Goal: Task Accomplishment & Management: Manage account settings

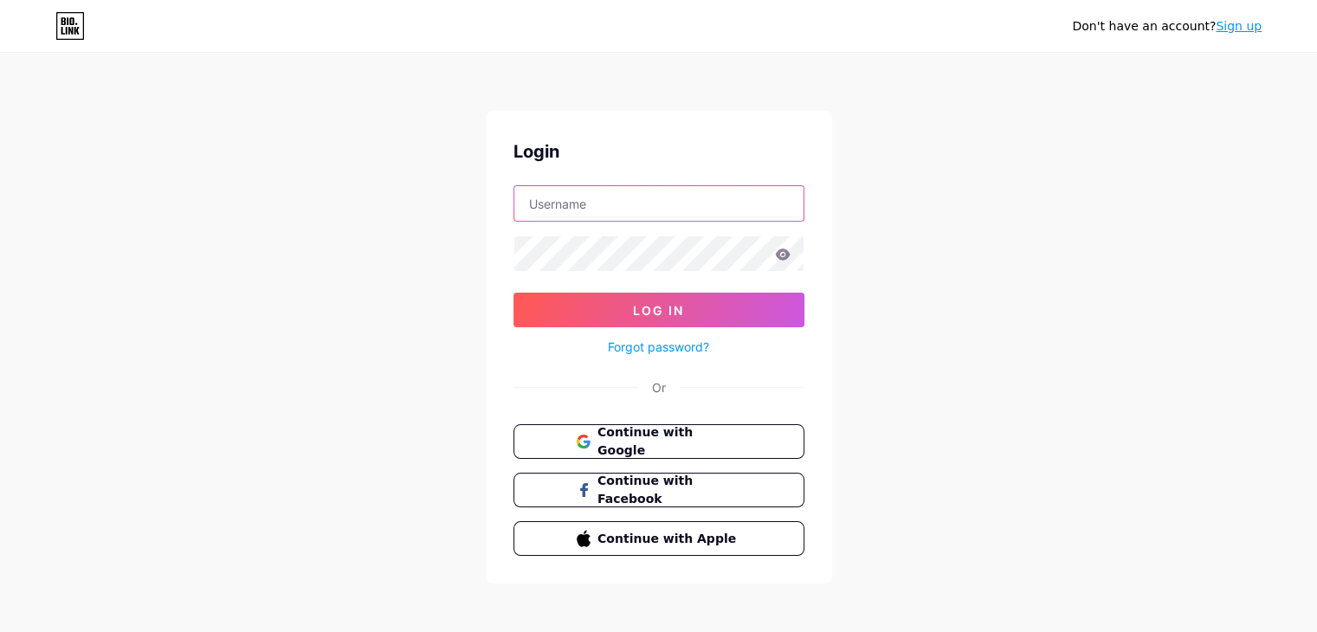
click at [572, 196] on input "text" at bounding box center [659, 203] width 289 height 35
paste input "Source Construction"
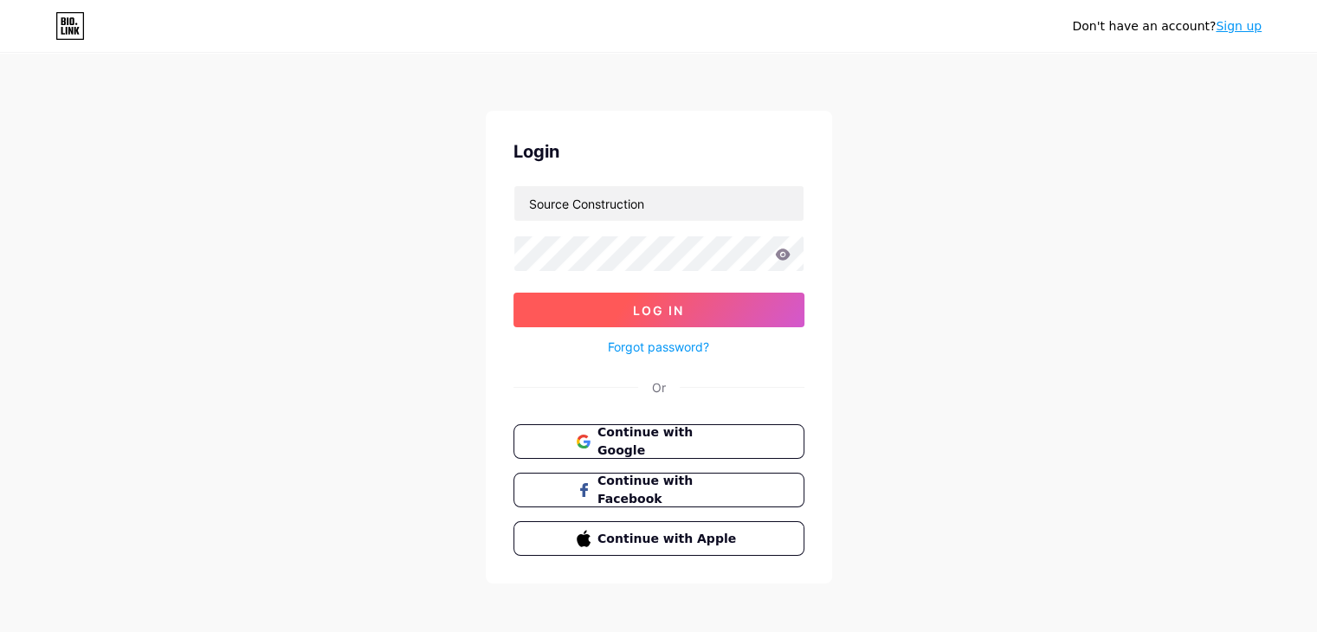
click at [662, 313] on span "Log In" at bounding box center [658, 310] width 51 height 15
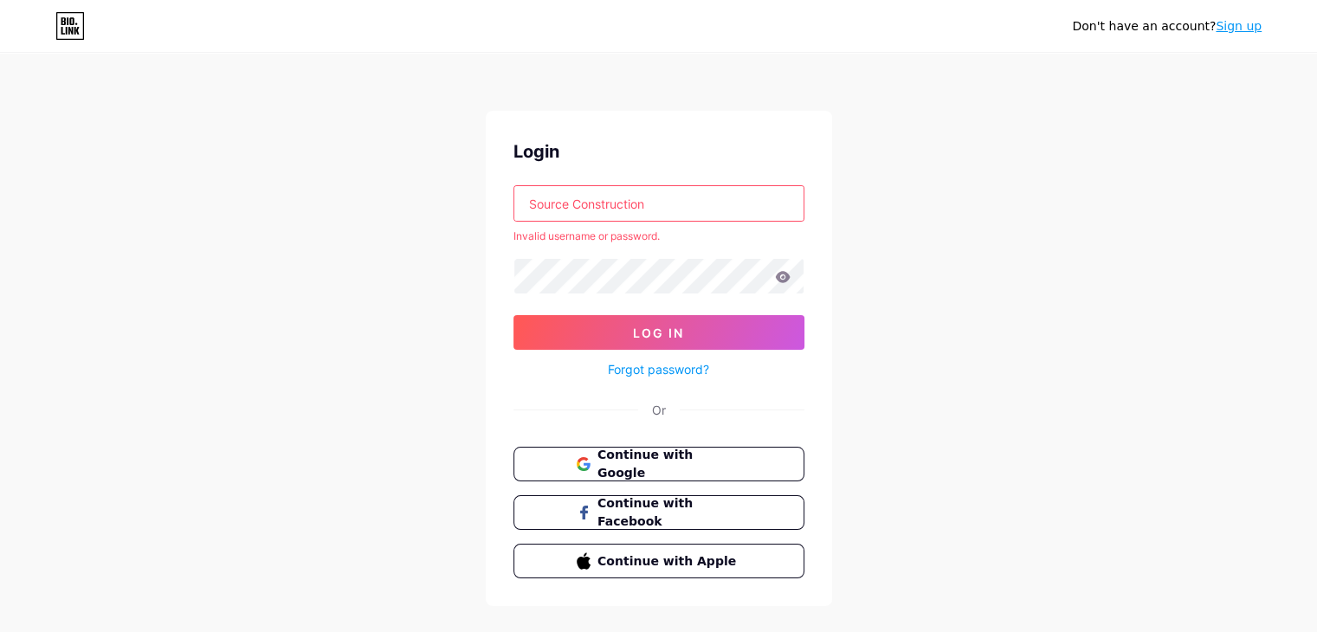
click at [575, 204] on input "Source Construction" at bounding box center [659, 203] width 289 height 35
type input "SourceConstruction"
click at [646, 329] on span "Log In" at bounding box center [658, 333] width 51 height 15
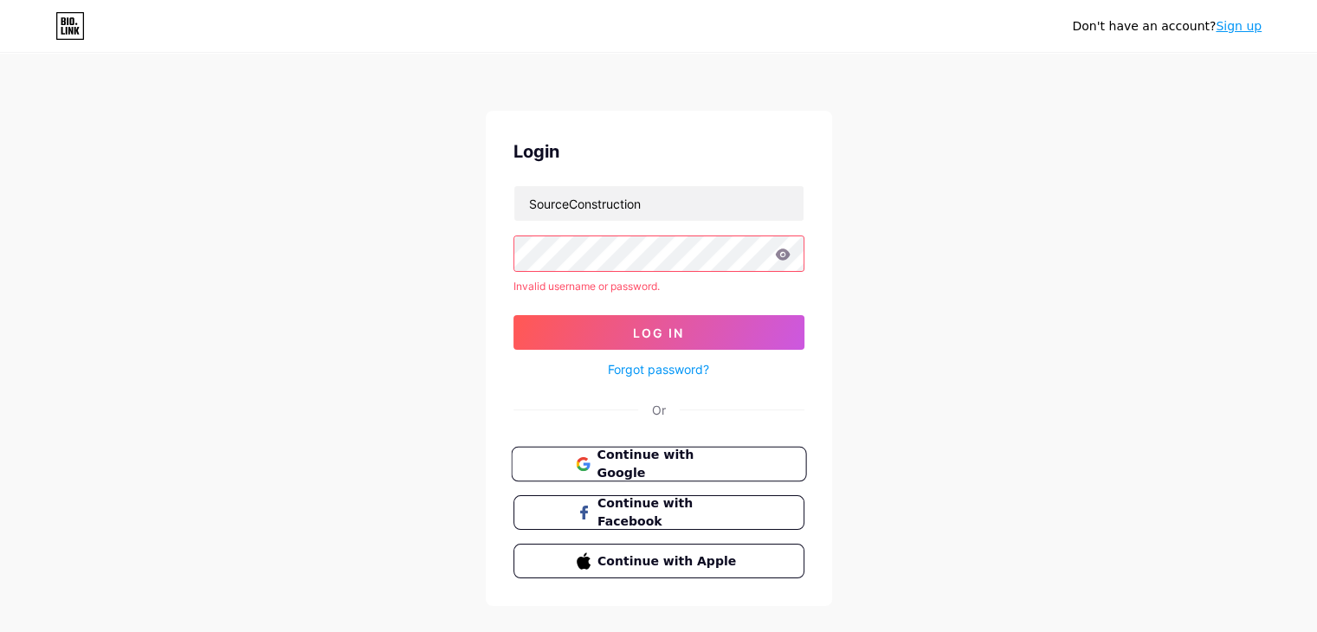
click at [650, 463] on span "Continue with Google" at bounding box center [669, 464] width 145 height 37
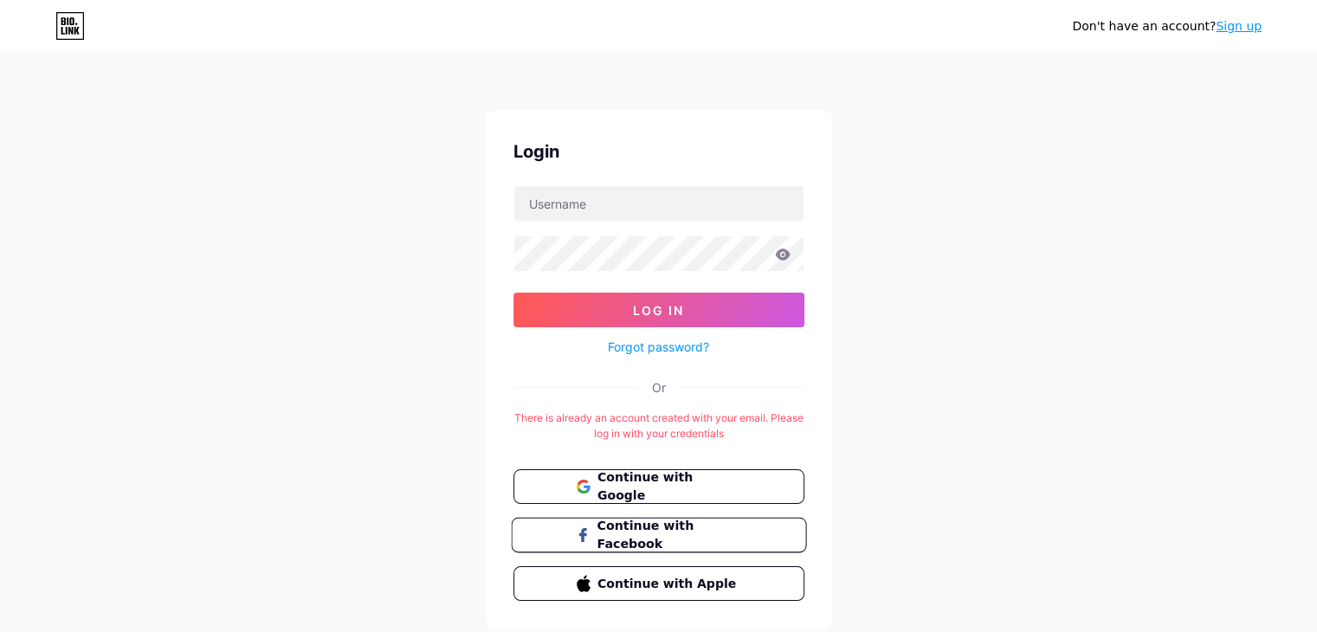
scroll to position [49, 0]
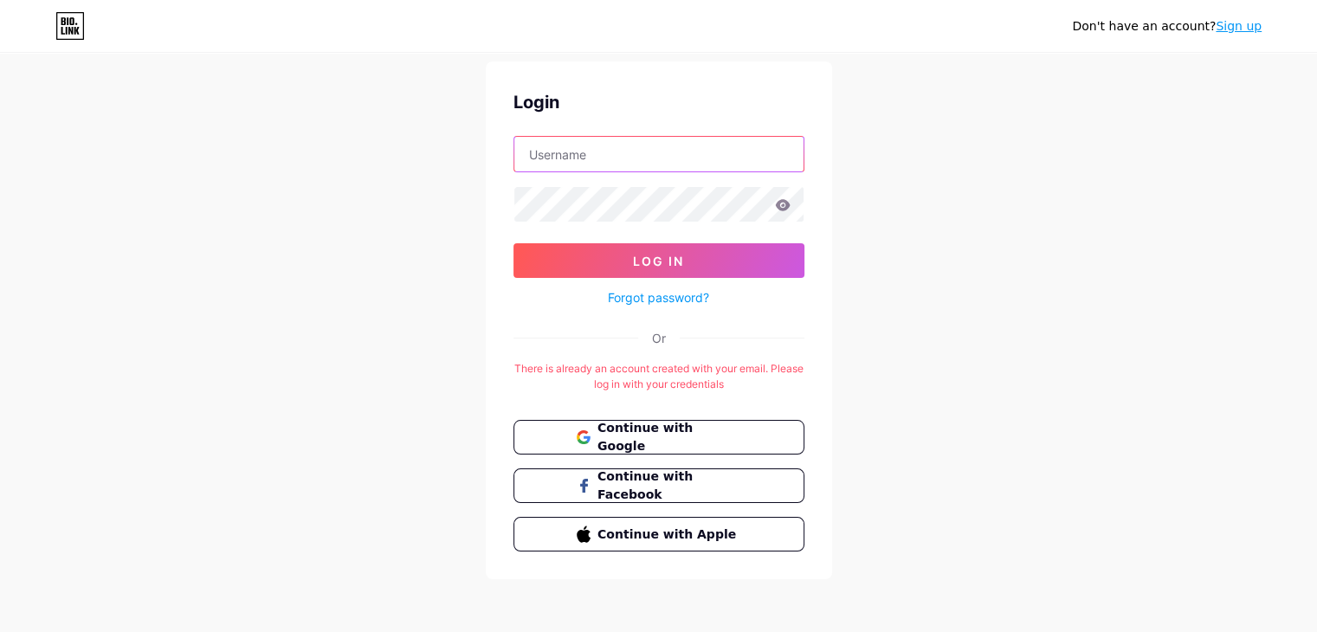
click at [594, 146] on input "text" at bounding box center [659, 154] width 289 height 35
click at [696, 294] on link "Forgot password?" at bounding box center [658, 297] width 101 height 18
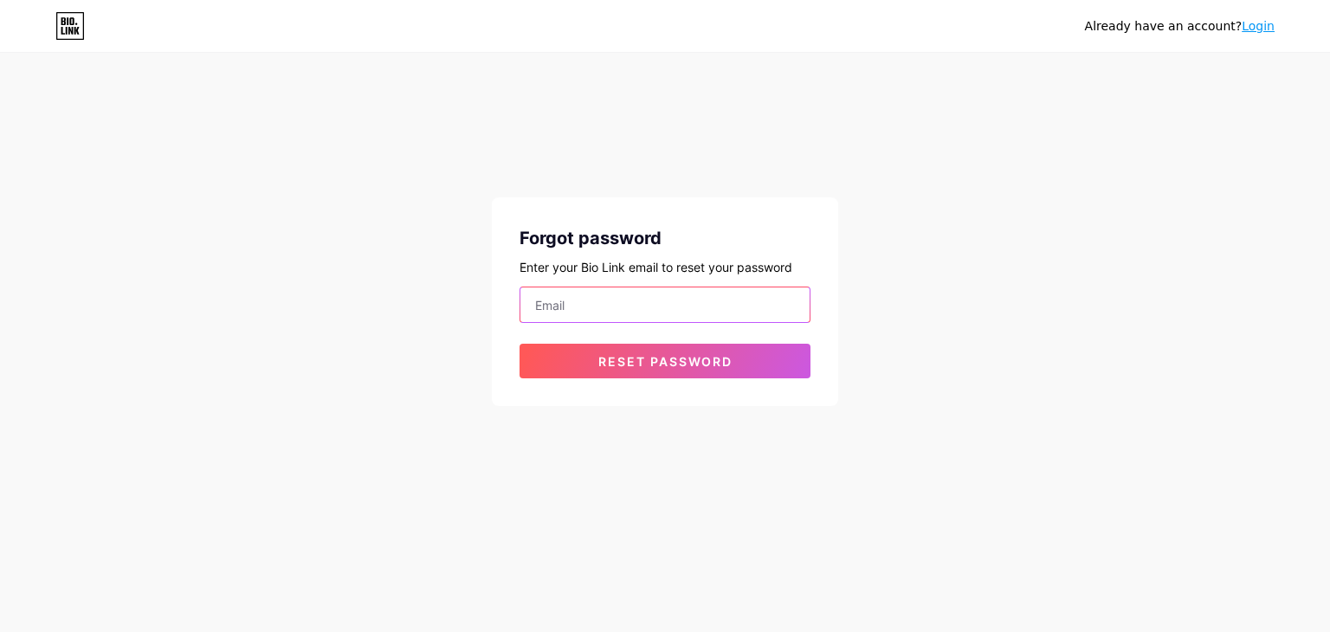
click at [619, 303] on input "email" at bounding box center [665, 305] width 289 height 35
paste input "sourceconstructions7874@mailyro.com"
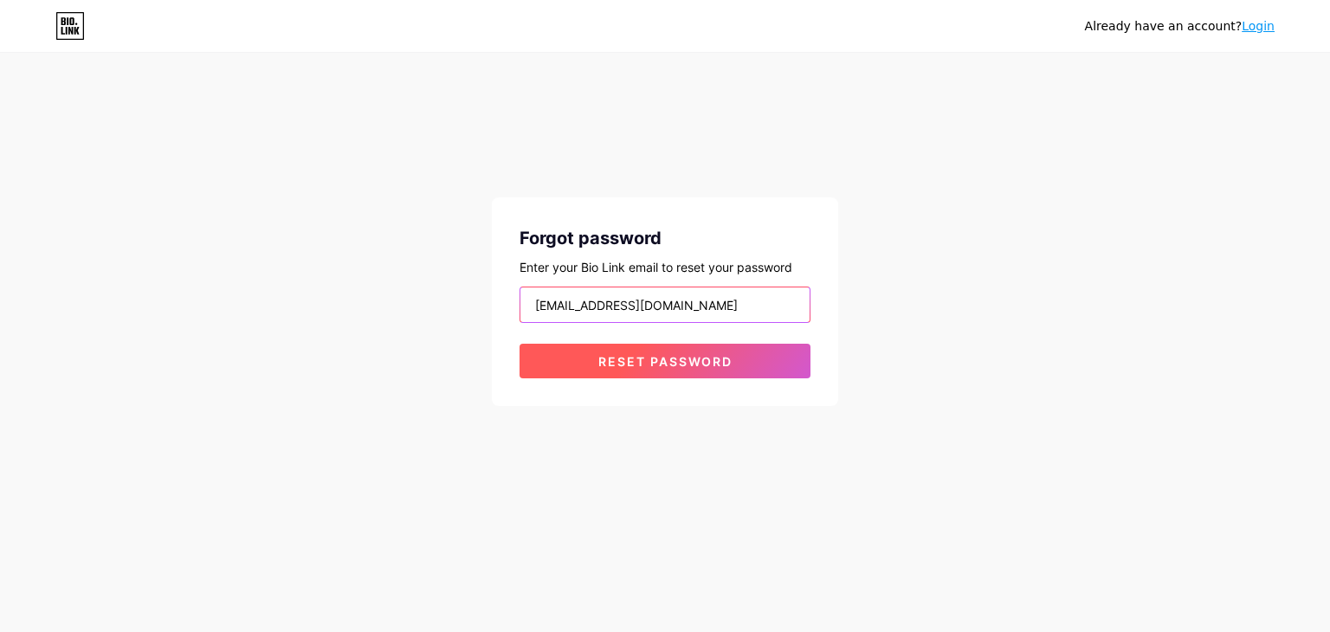
type input "sourceconstructions7874@mailyro.com"
click at [641, 365] on span "Reset password" at bounding box center [666, 361] width 134 height 15
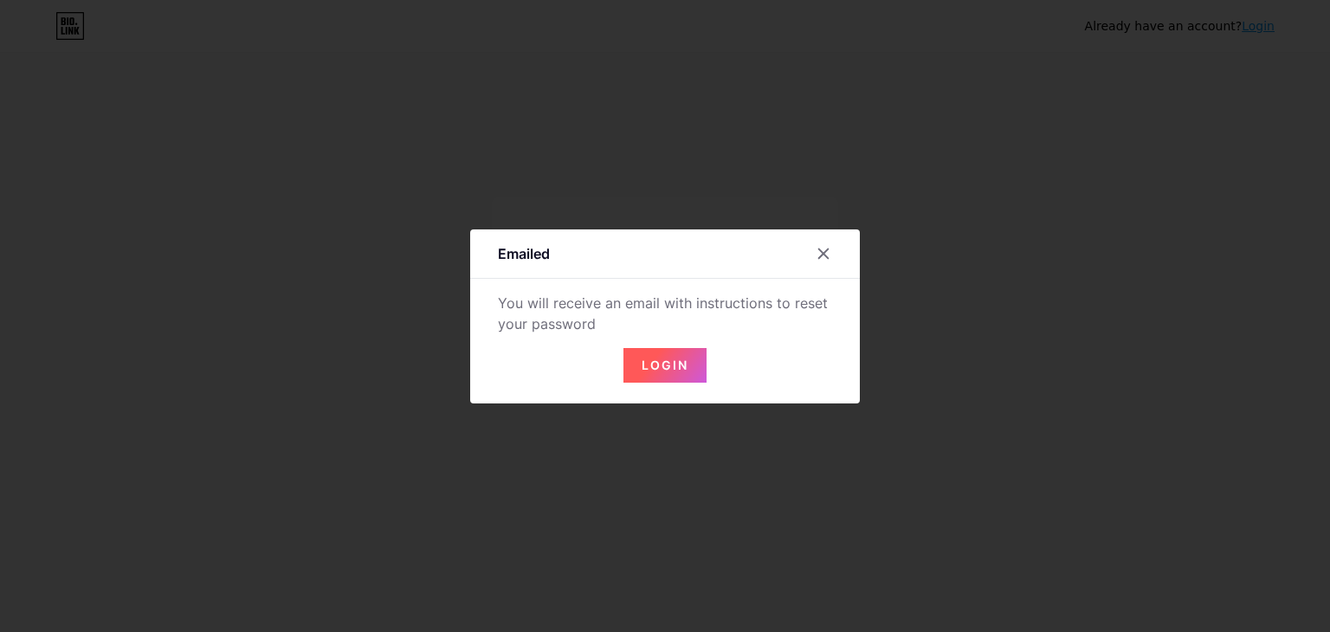
click at [641, 378] on button "Login" at bounding box center [665, 365] width 83 height 35
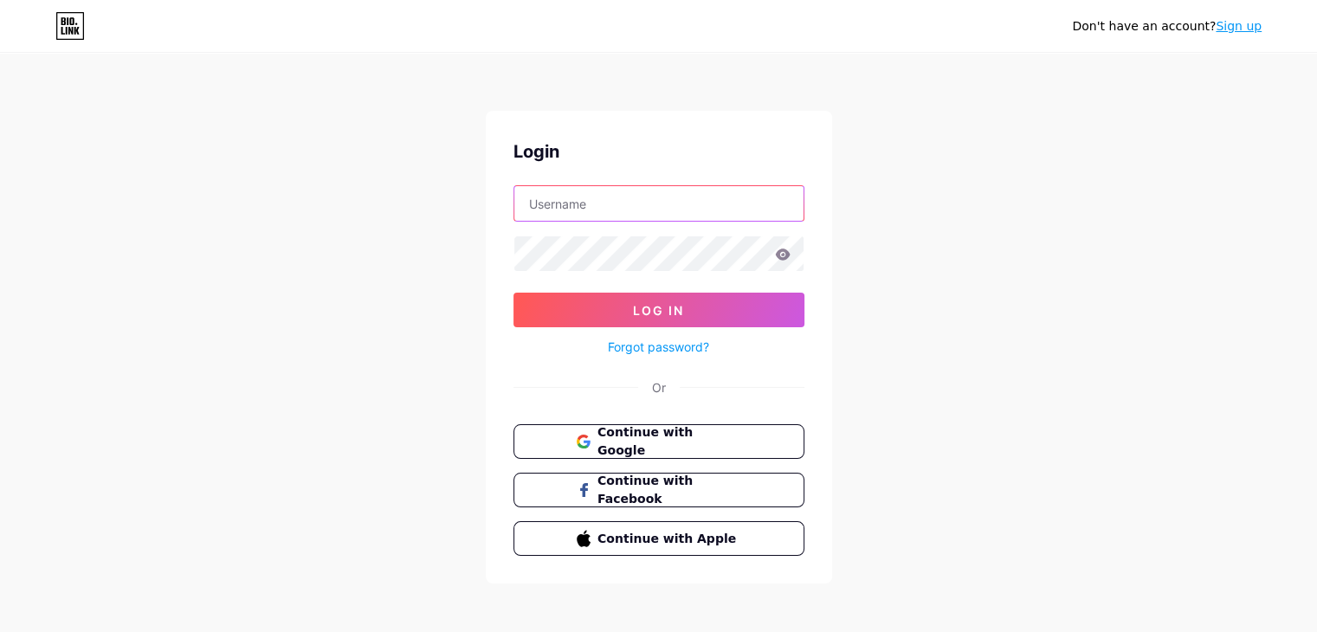
click at [560, 209] on input "text" at bounding box center [659, 203] width 289 height 35
paste input "sourceconstruction"
type input "sourceconstruction"
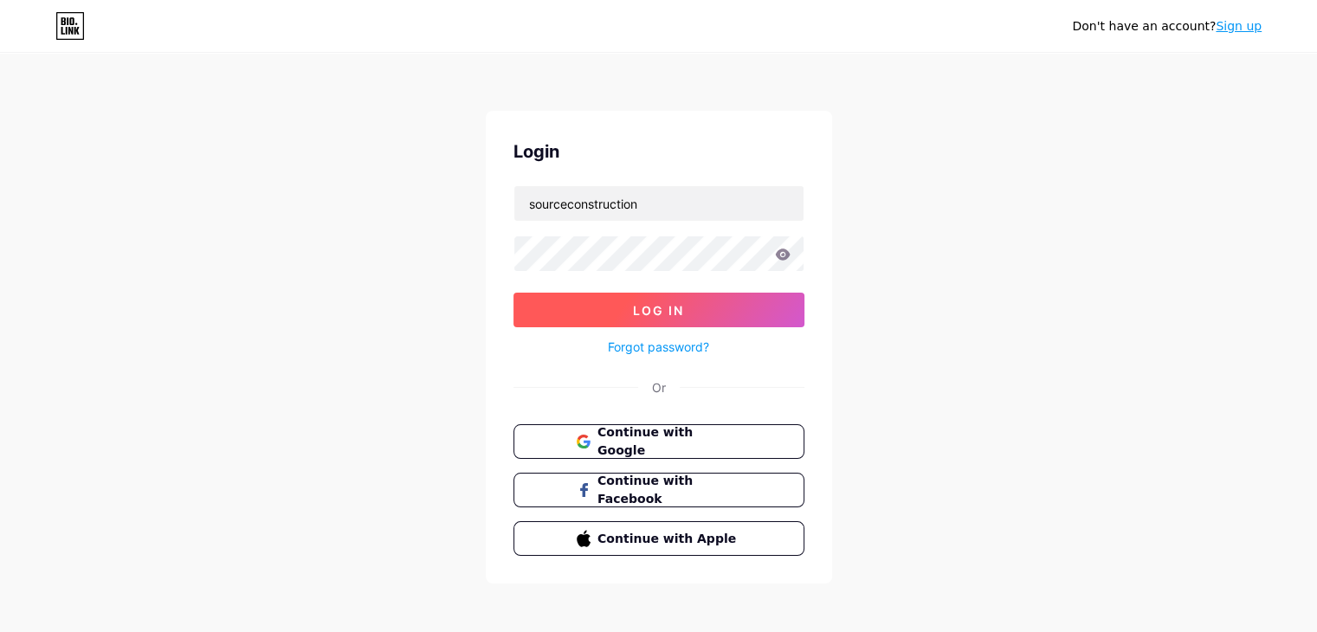
click at [638, 316] on button "Log In" at bounding box center [659, 310] width 291 height 35
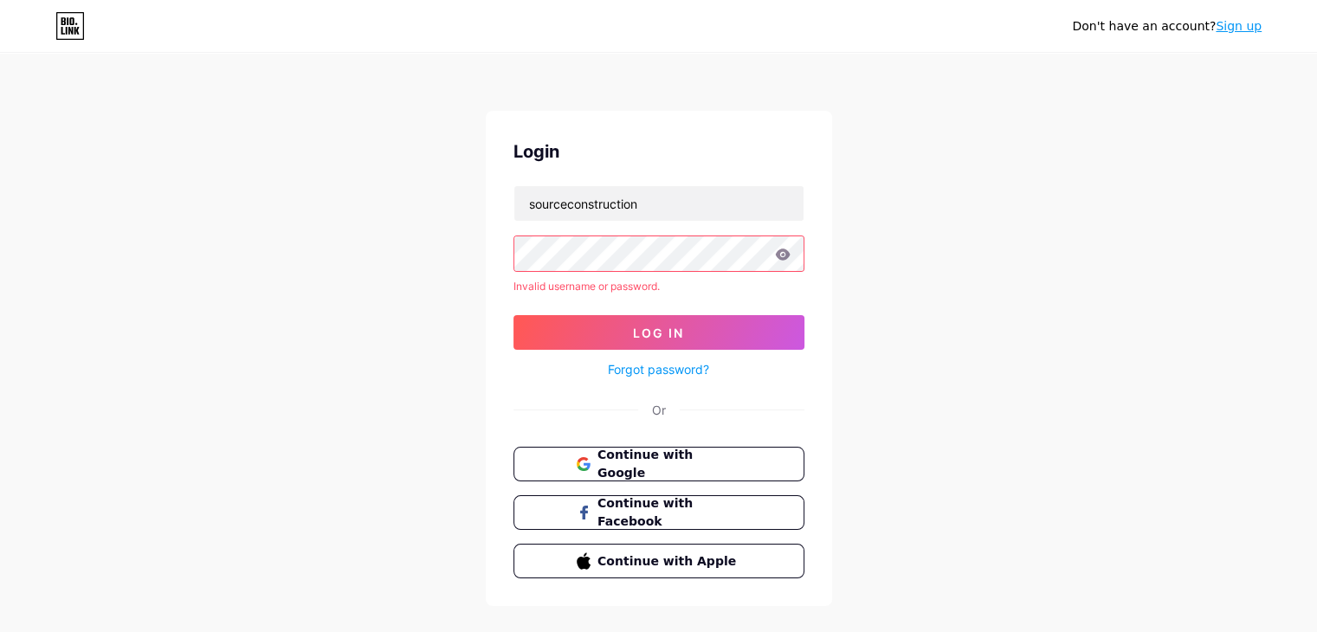
click at [787, 258] on icon at bounding box center [782, 254] width 15 height 11
click at [783, 251] on icon at bounding box center [783, 255] width 16 height 12
click at [463, 249] on div "Don't have an account? Sign up Login sourceconstruction Invalid username or pas…" at bounding box center [658, 331] width 1317 height 662
click at [630, 340] on button "Log In" at bounding box center [659, 332] width 291 height 35
click at [636, 372] on link "Forgot password?" at bounding box center [658, 369] width 101 height 18
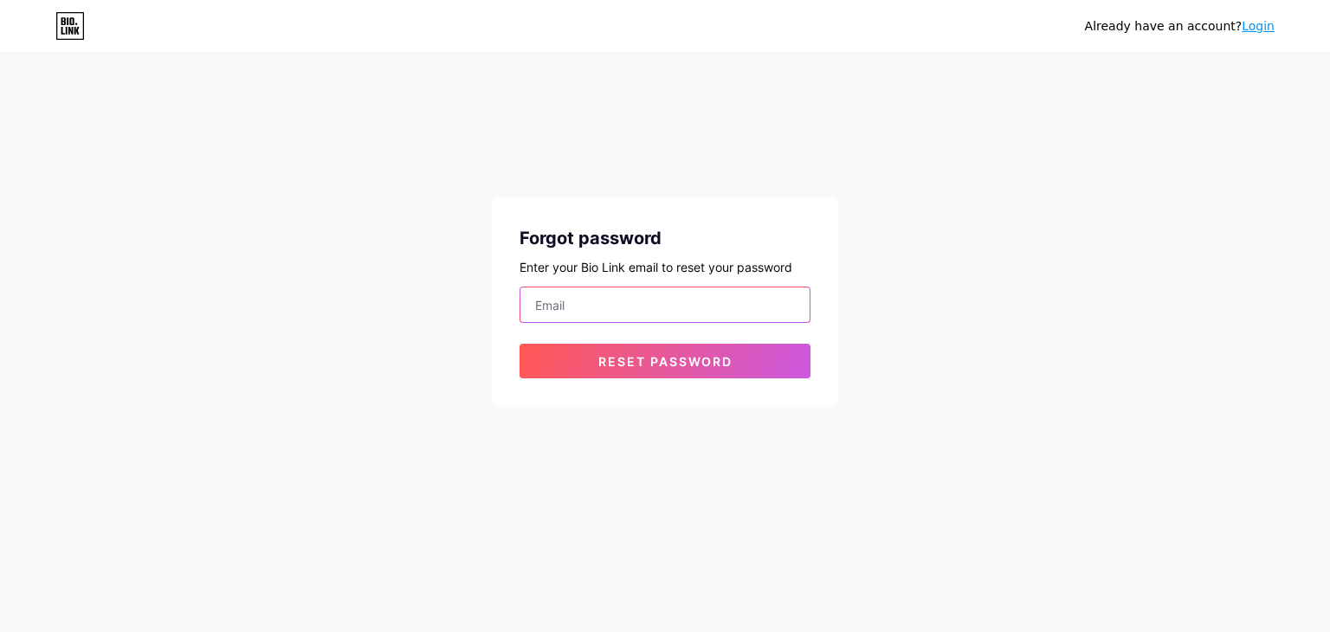
click at [594, 304] on input "email" at bounding box center [665, 305] width 289 height 35
paste input "sourceconstructions7874@mailyro.com"
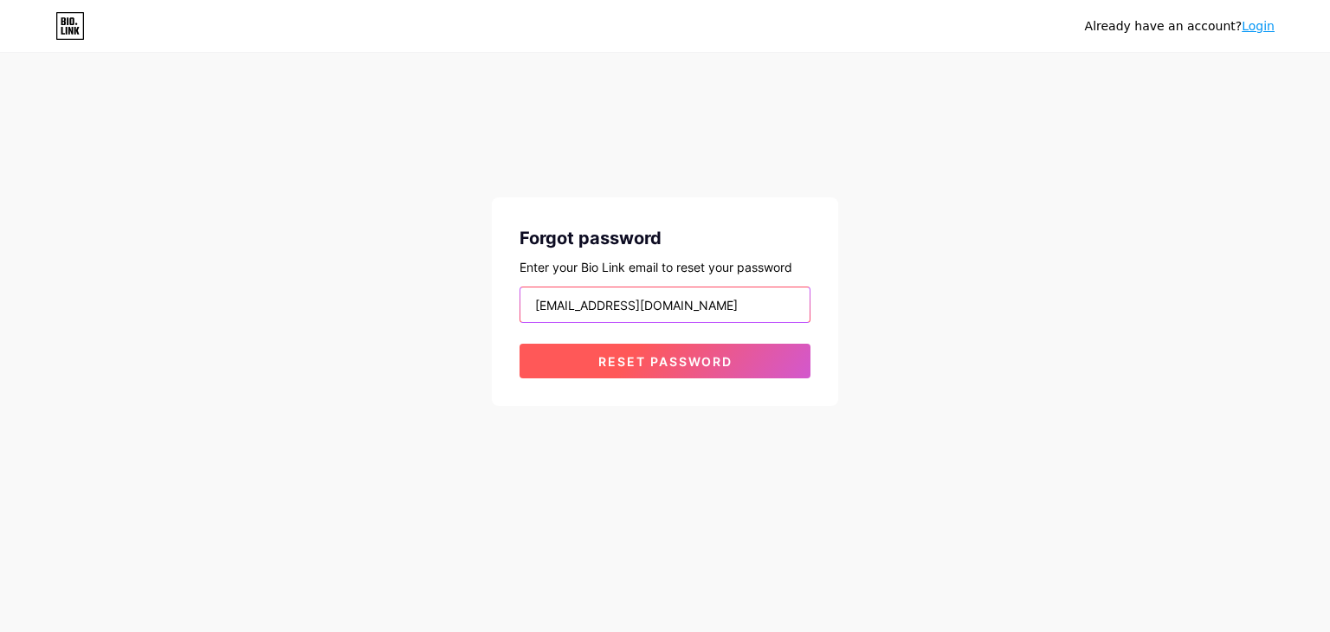
type input "sourceconstructions7874@mailyro.com"
click at [626, 364] on span "Reset password" at bounding box center [666, 361] width 134 height 15
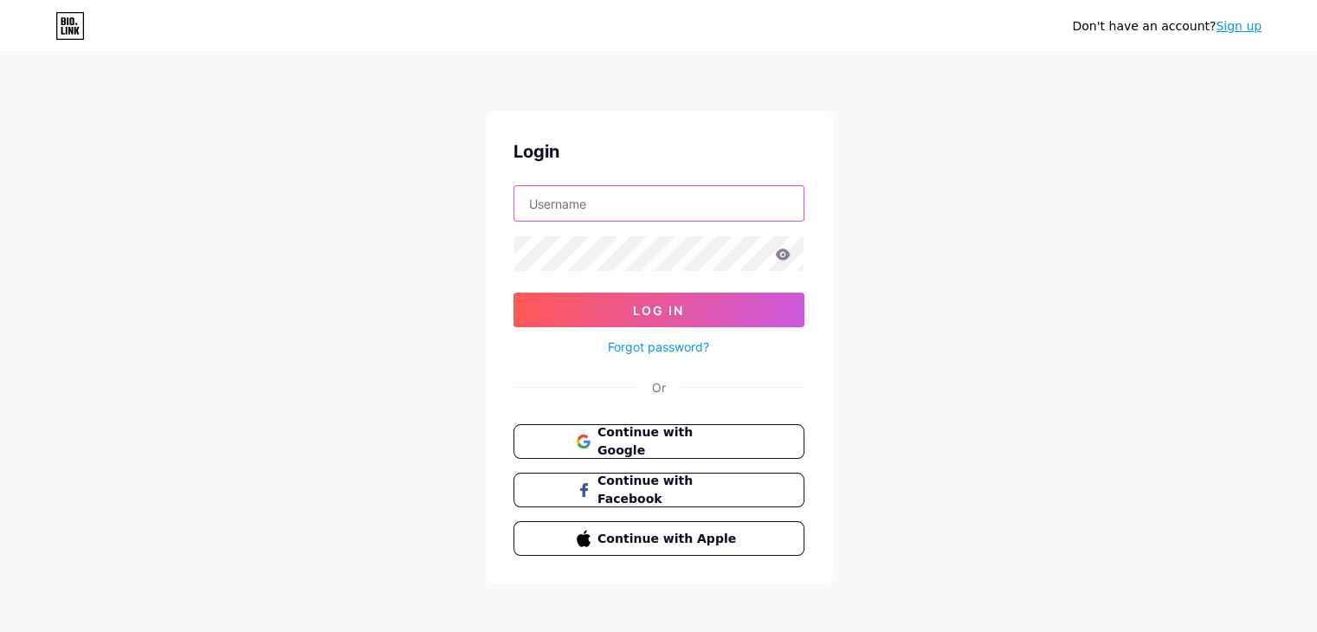
click at [578, 202] on input "text" at bounding box center [659, 203] width 289 height 35
paste input "sourceconstruction"
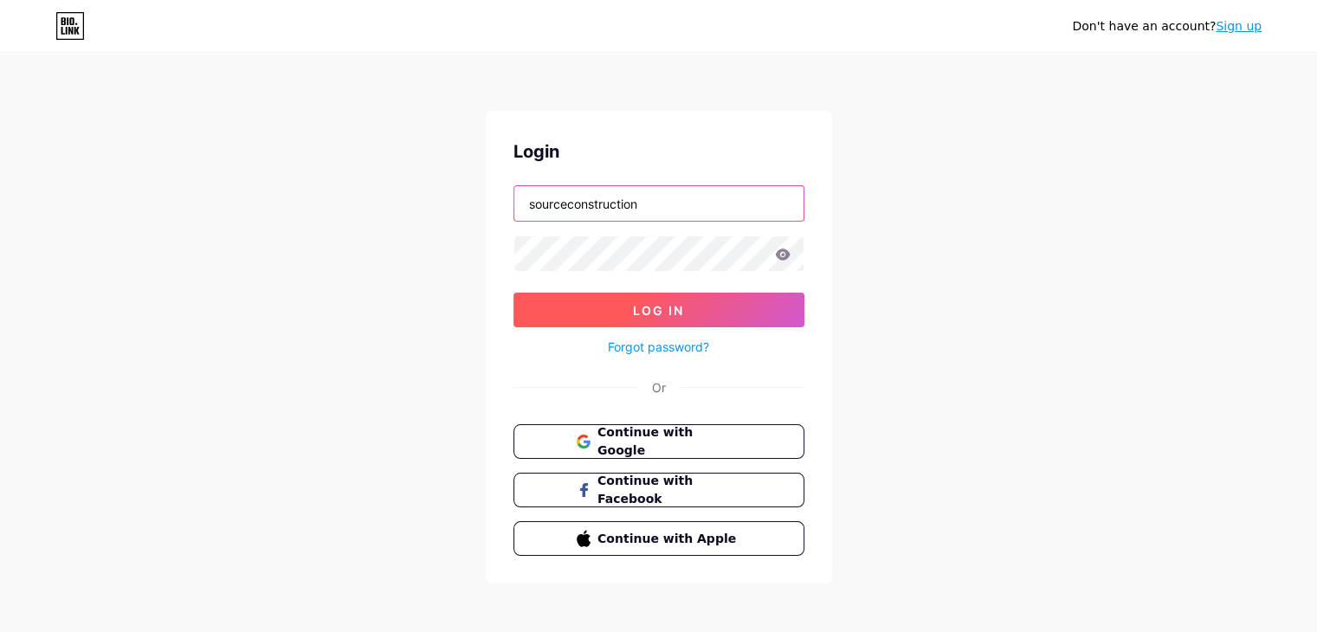
type input "sourceconstruction"
click at [644, 303] on span "Log In" at bounding box center [658, 310] width 51 height 15
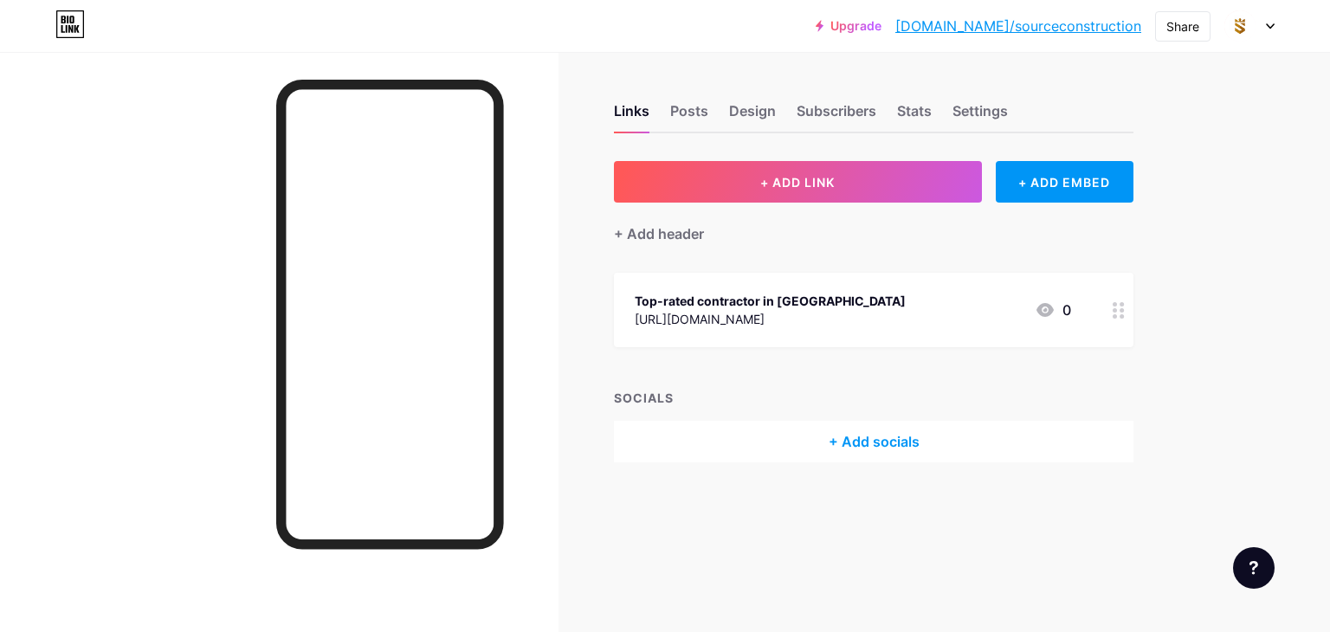
click at [1274, 32] on div at bounding box center [1250, 25] width 50 height 31
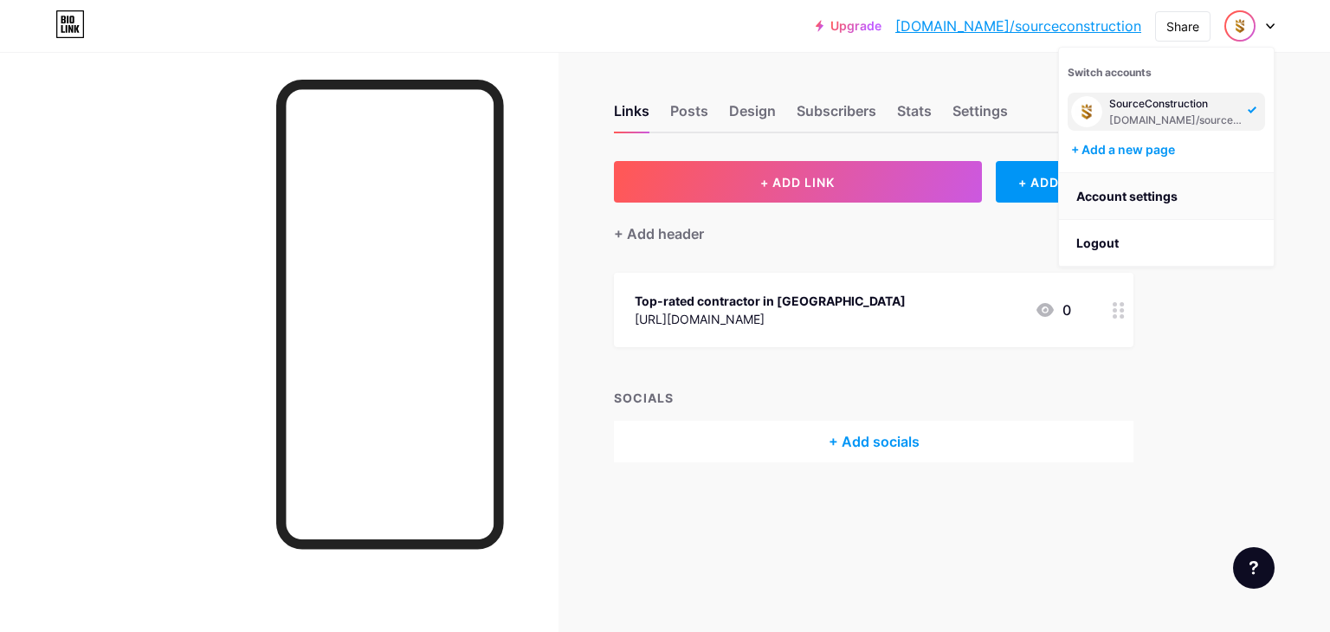
click at [1117, 197] on link "Account settings" at bounding box center [1166, 196] width 215 height 47
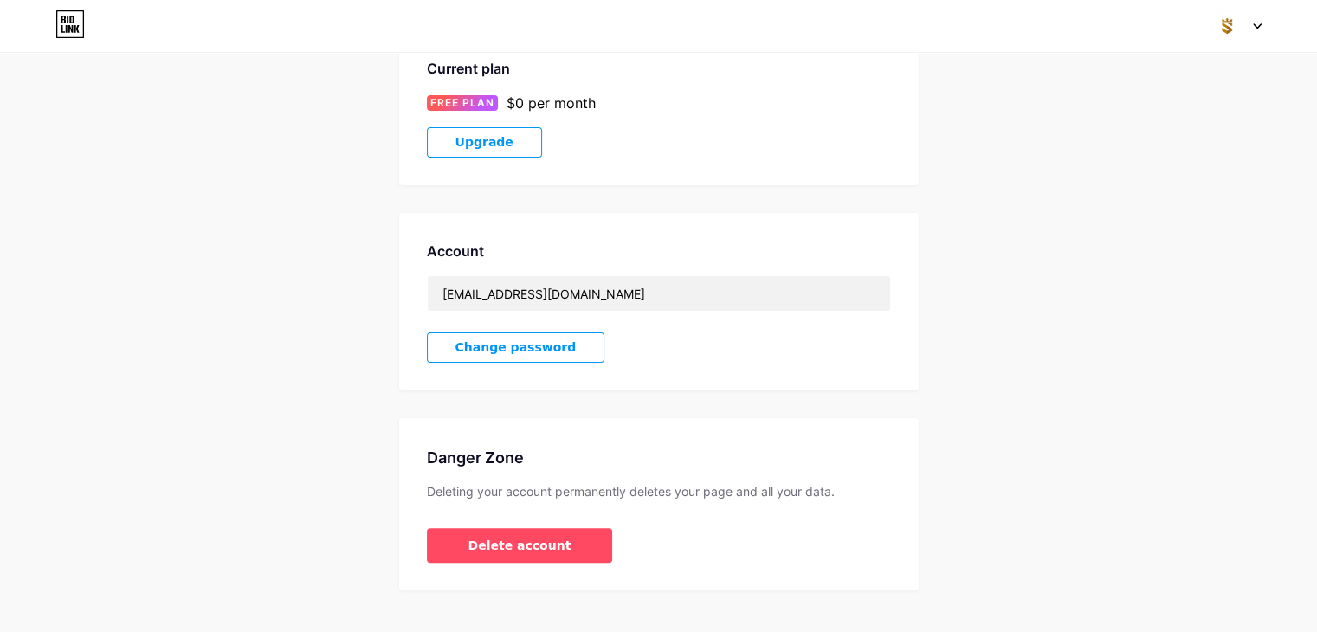
scroll to position [335, 0]
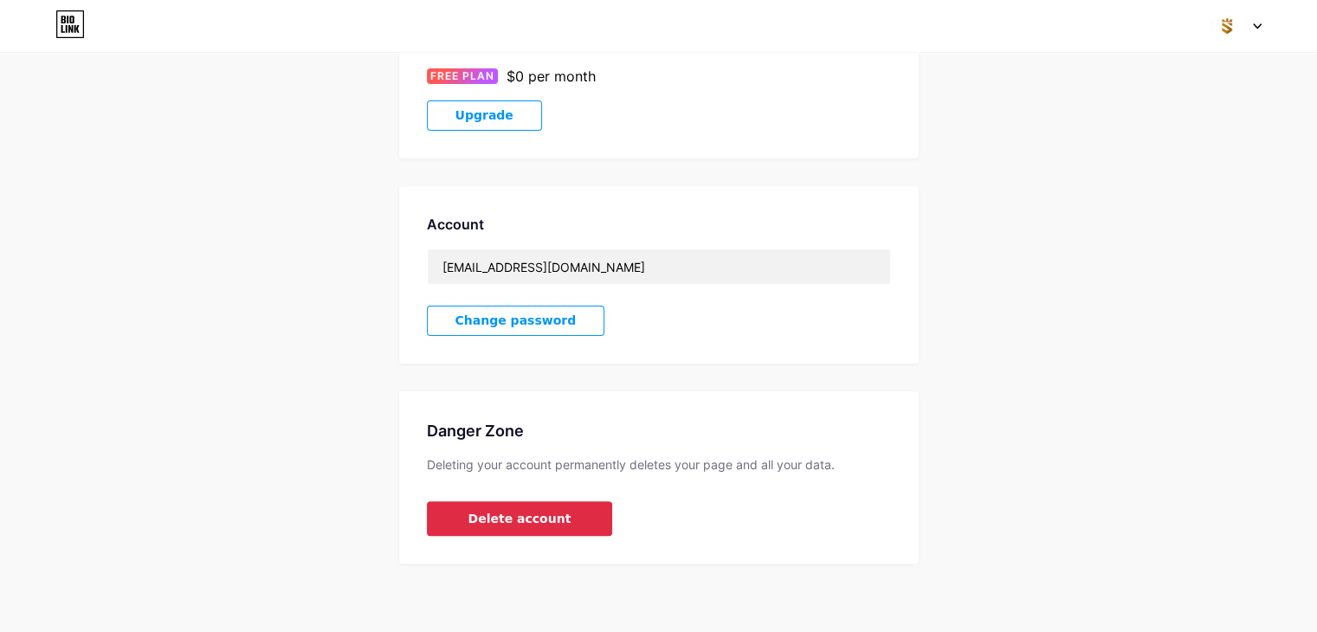
click at [482, 505] on button "Delete account" at bounding box center [520, 519] width 186 height 35
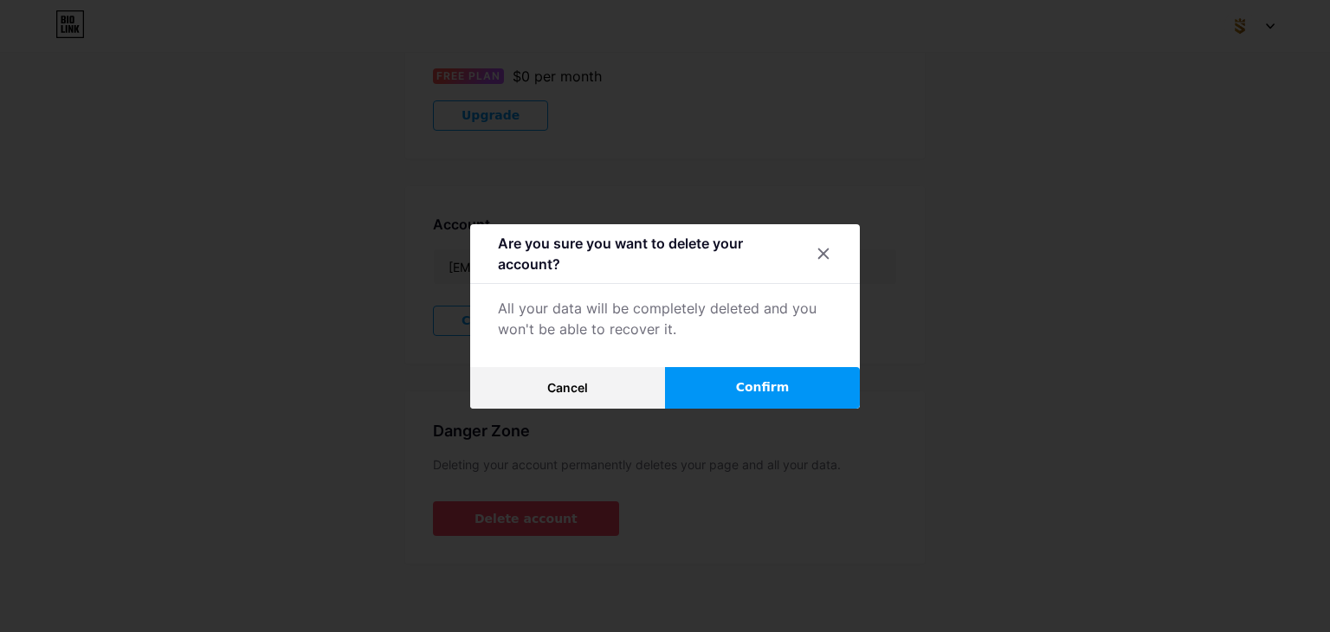
click at [752, 386] on span "Confirm" at bounding box center [763, 388] width 54 height 18
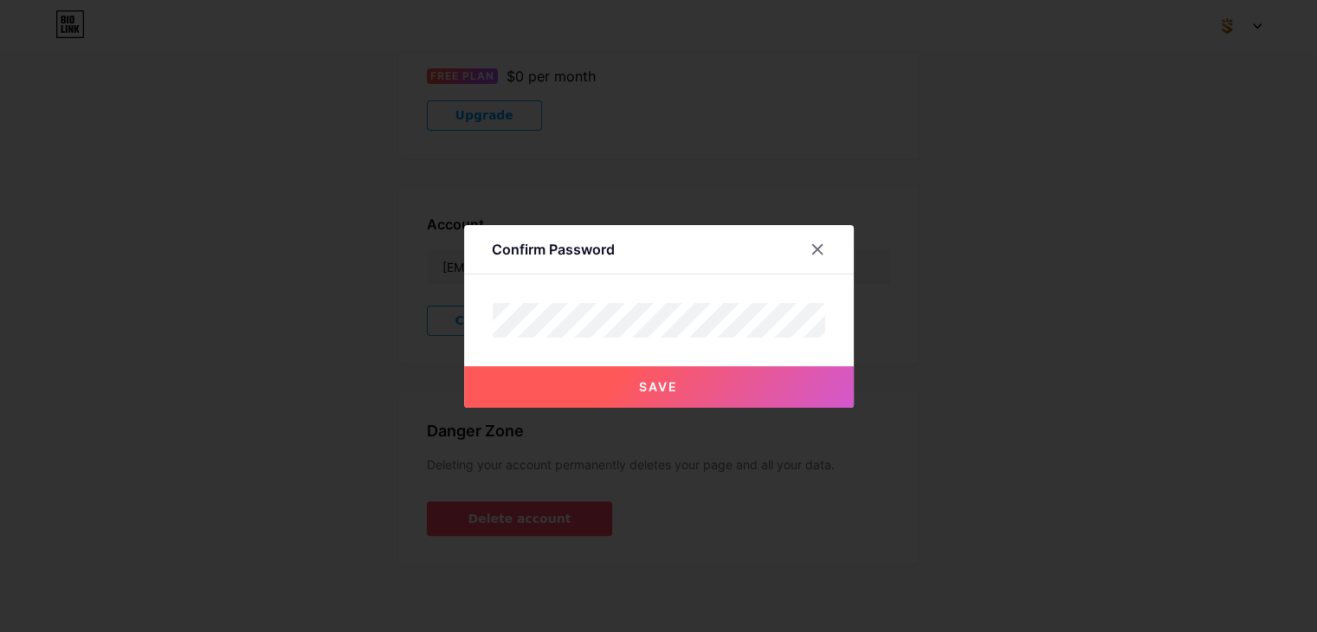
click at [649, 379] on span "Save" at bounding box center [658, 386] width 39 height 15
